Goal: Task Accomplishment & Management: Use online tool/utility

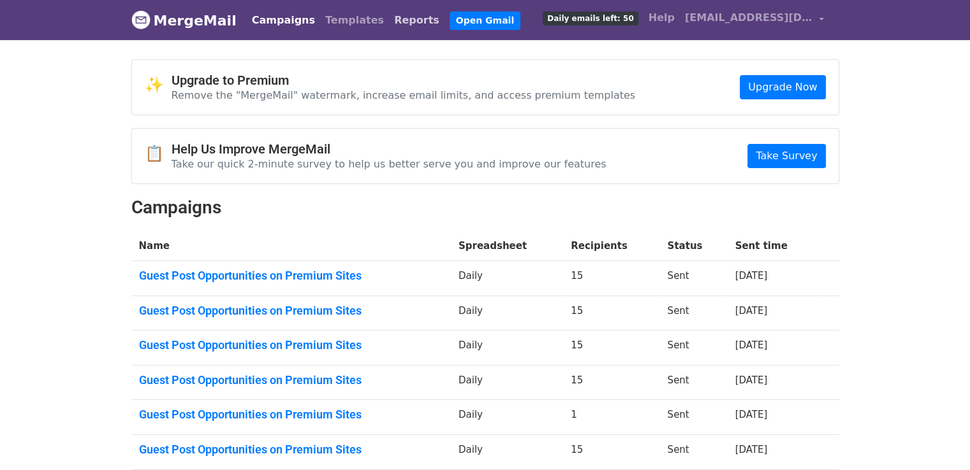
click at [389, 20] on link "Reports" at bounding box center [416, 20] width 55 height 25
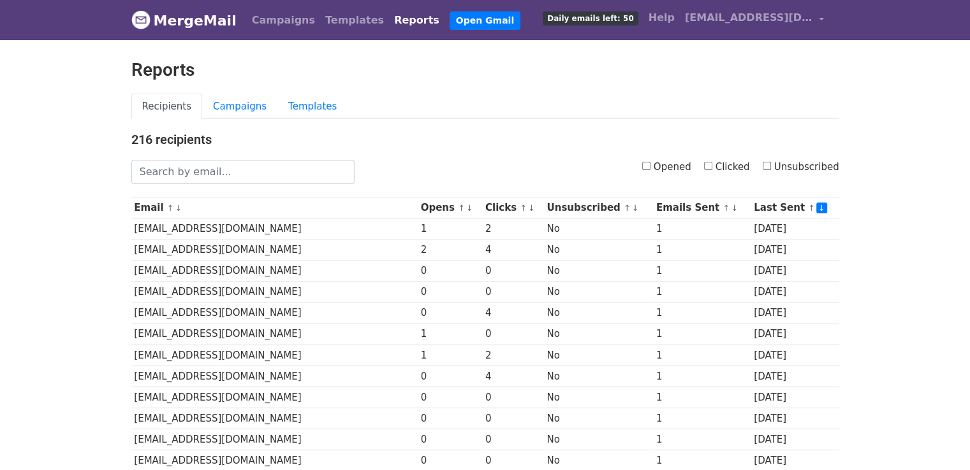
click at [650, 164] on input "Opened" at bounding box center [646, 166] width 8 height 8
checkbox input "true"
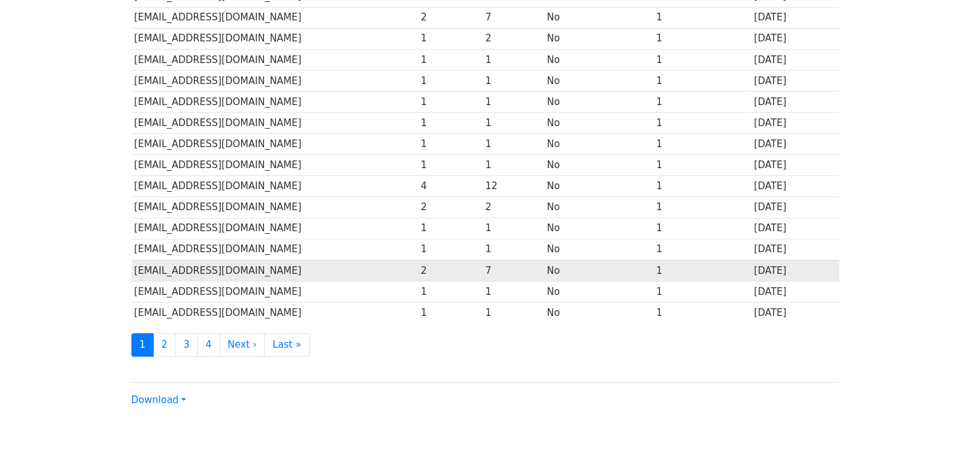
scroll to position [563, 0]
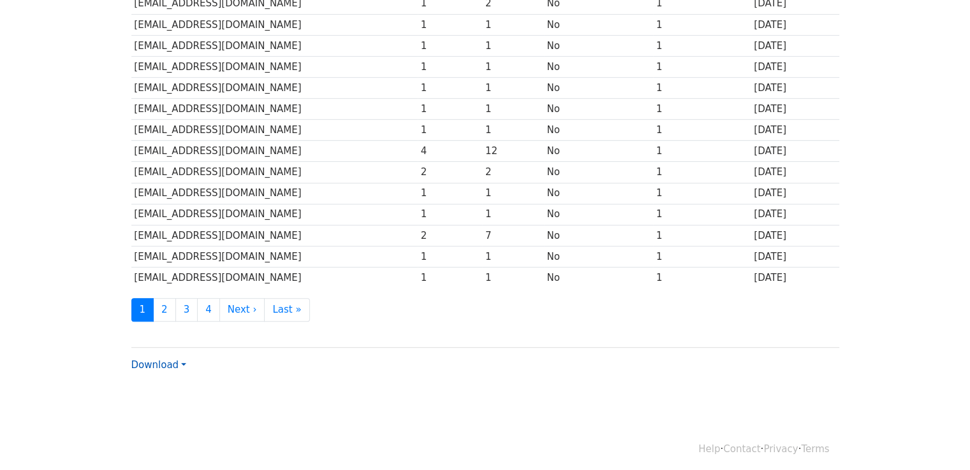
click at [180, 360] on link "Download" at bounding box center [158, 365] width 55 height 11
click at [180, 402] on link "Excel" at bounding box center [182, 410] width 101 height 20
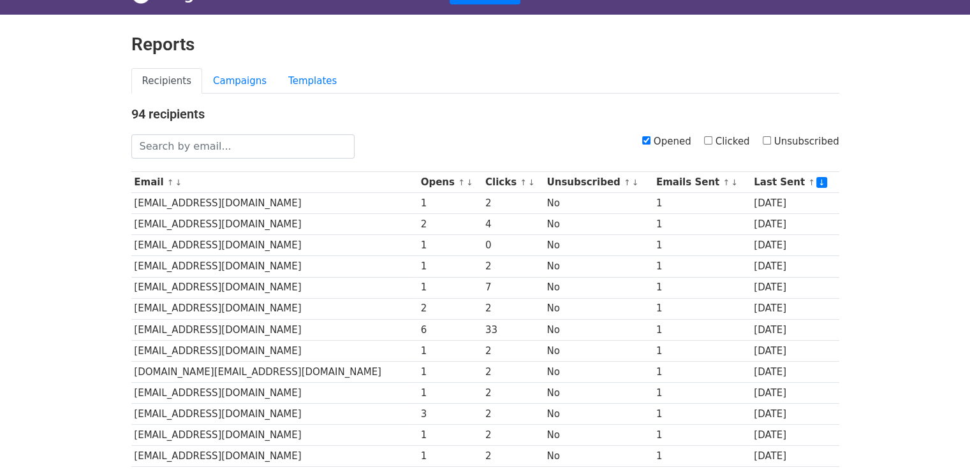
scroll to position [0, 0]
